Goal: Use online tool/utility: Utilize a website feature to perform a specific function

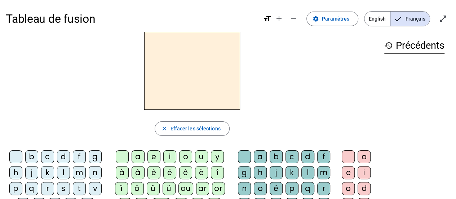
scroll to position [36, 0]
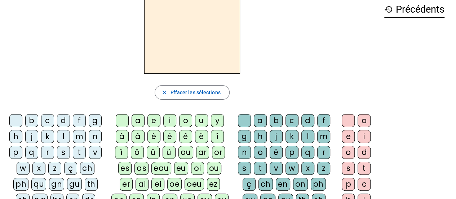
click at [78, 123] on div "f" at bounding box center [79, 120] width 13 height 13
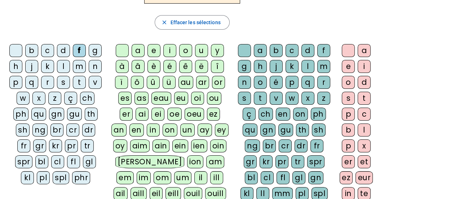
scroll to position [108, 0]
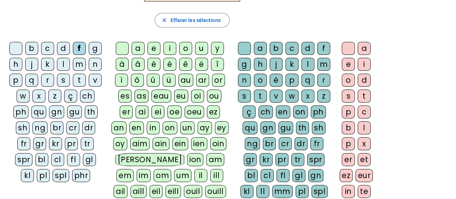
click at [30, 137] on div "fr" at bounding box center [23, 143] width 13 height 13
click at [156, 62] on div "è" at bounding box center [154, 64] width 13 height 13
click at [321, 76] on div "r" at bounding box center [323, 80] width 13 height 13
click at [348, 62] on div "e" at bounding box center [348, 64] width 13 height 13
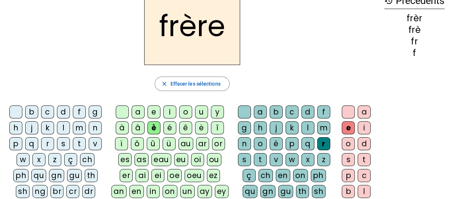
scroll to position [36, 0]
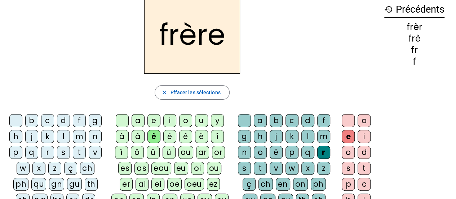
click at [17, 152] on div "p" at bounding box center [15, 152] width 13 height 13
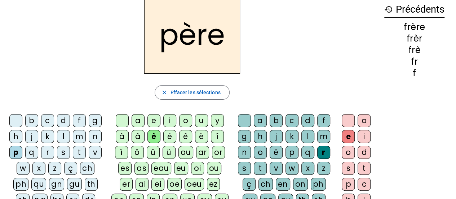
click at [82, 135] on div "m" at bounding box center [79, 136] width 13 height 13
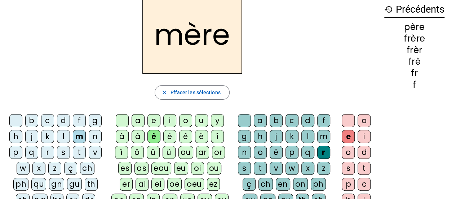
click at [97, 122] on div "g" at bounding box center [95, 120] width 13 height 13
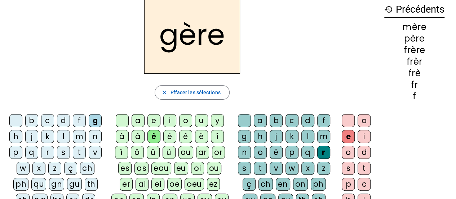
click at [141, 120] on div "a" at bounding box center [138, 120] width 13 height 13
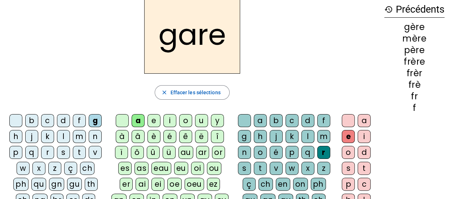
click at [245, 135] on div "g" at bounding box center [244, 136] width 13 height 13
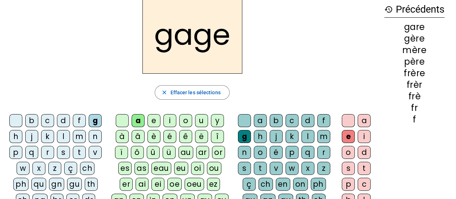
click at [65, 149] on div "s" at bounding box center [63, 152] width 13 height 13
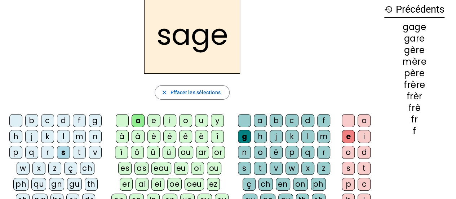
click at [19, 150] on div "p" at bounding box center [15, 152] width 13 height 13
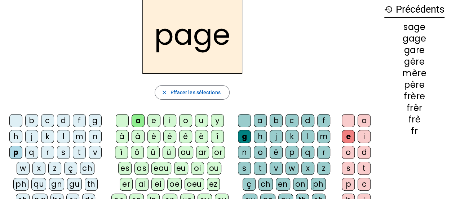
click at [171, 119] on div "i" at bounding box center [169, 120] width 13 height 13
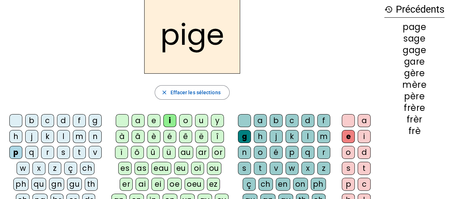
click at [81, 117] on div "f" at bounding box center [79, 120] width 13 height 13
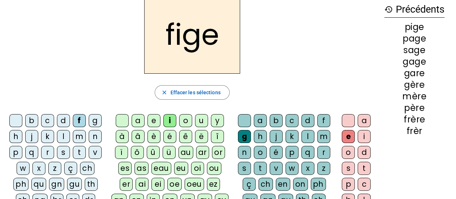
click at [305, 168] on div "x" at bounding box center [308, 168] width 13 height 13
